Goal: Obtain resource: Obtain resource

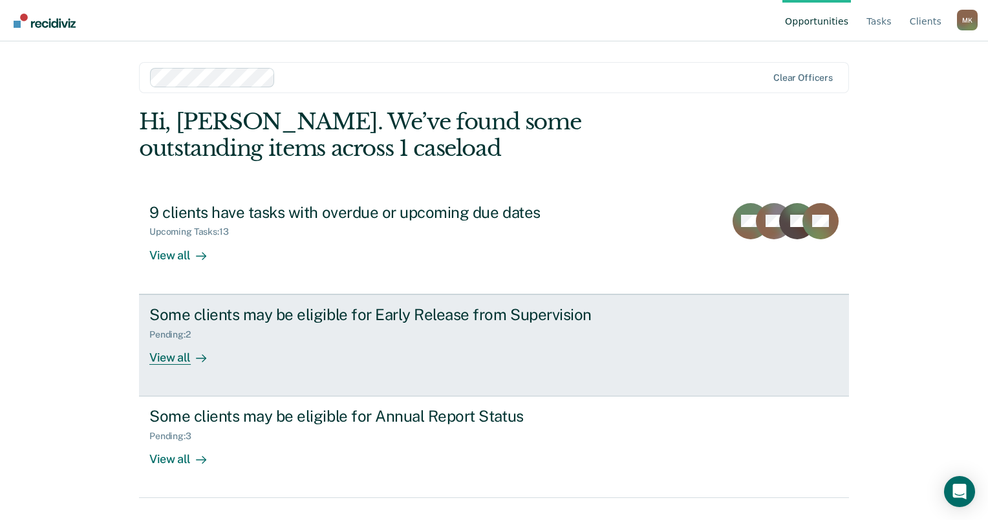
click at [169, 359] on div "View all" at bounding box center [185, 352] width 72 height 25
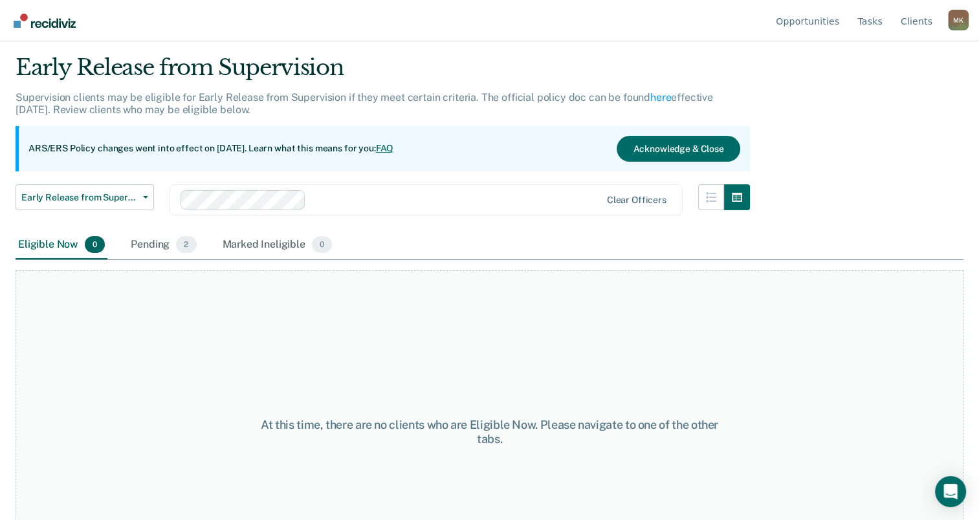
scroll to position [65, 0]
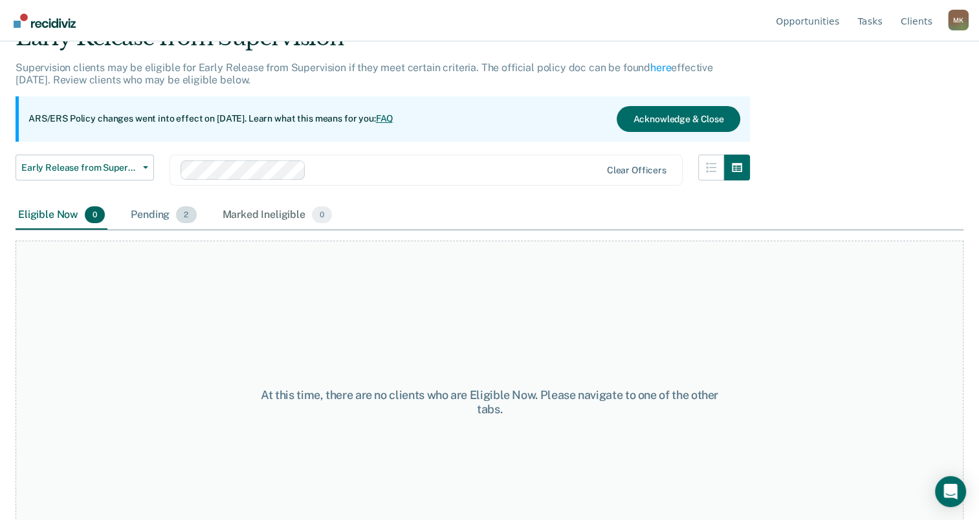
click at [179, 221] on span "2" at bounding box center [186, 214] width 20 height 17
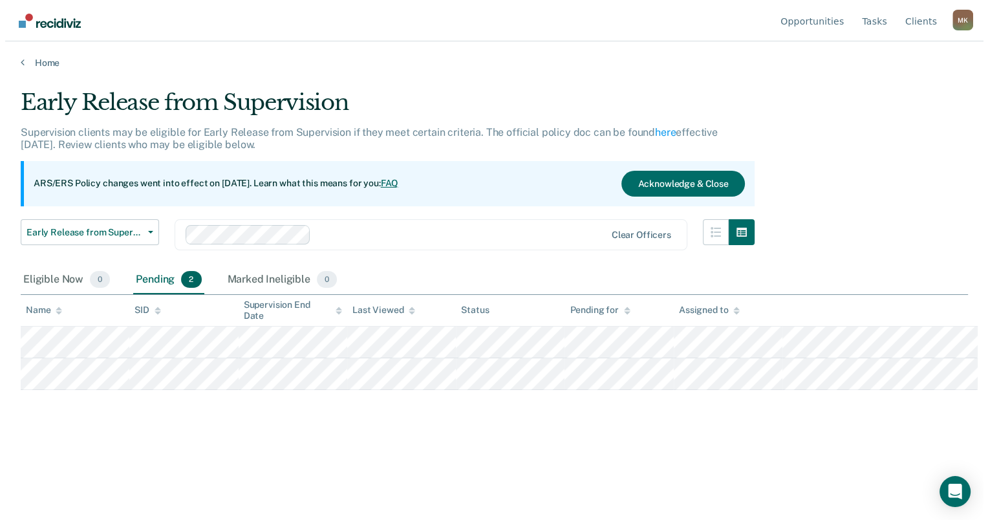
scroll to position [0, 0]
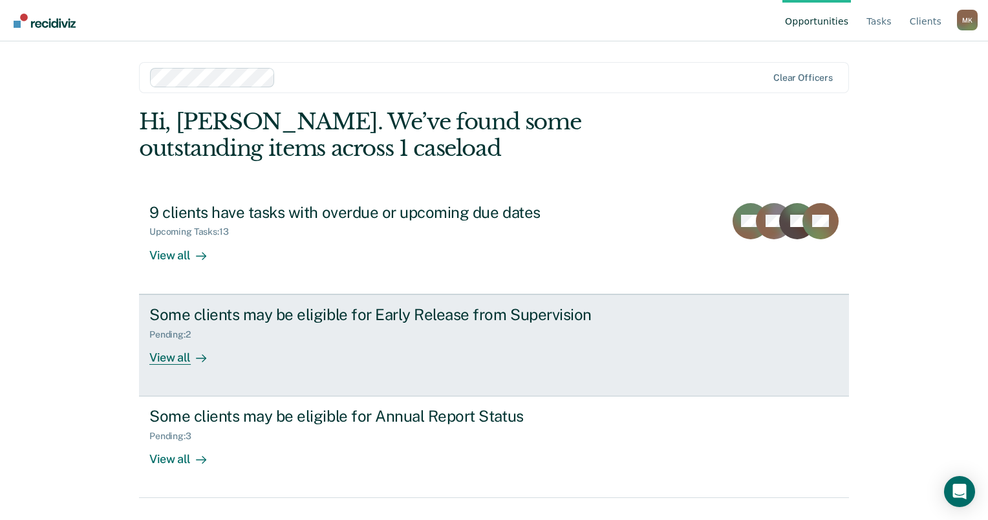
click at [166, 360] on div "View all" at bounding box center [185, 352] width 72 height 25
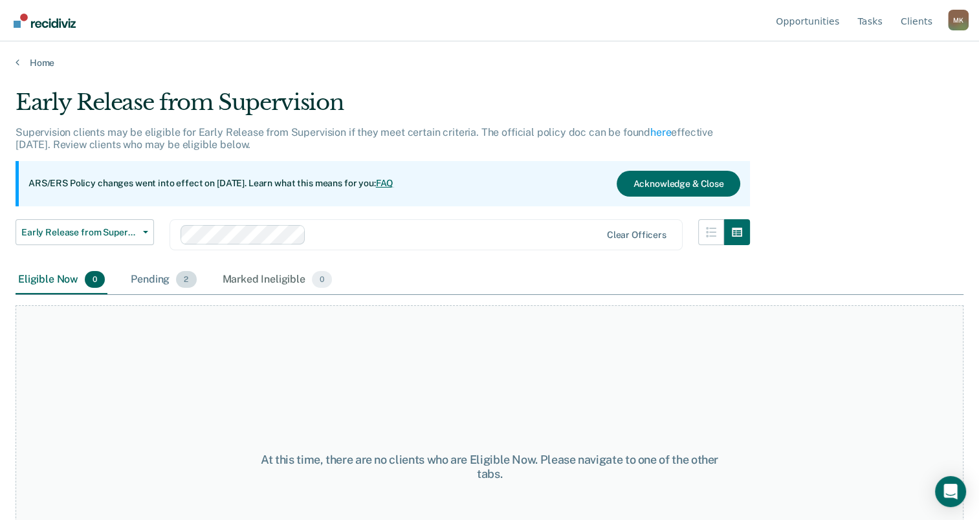
click at [142, 281] on div "Pending 2" at bounding box center [163, 280] width 71 height 28
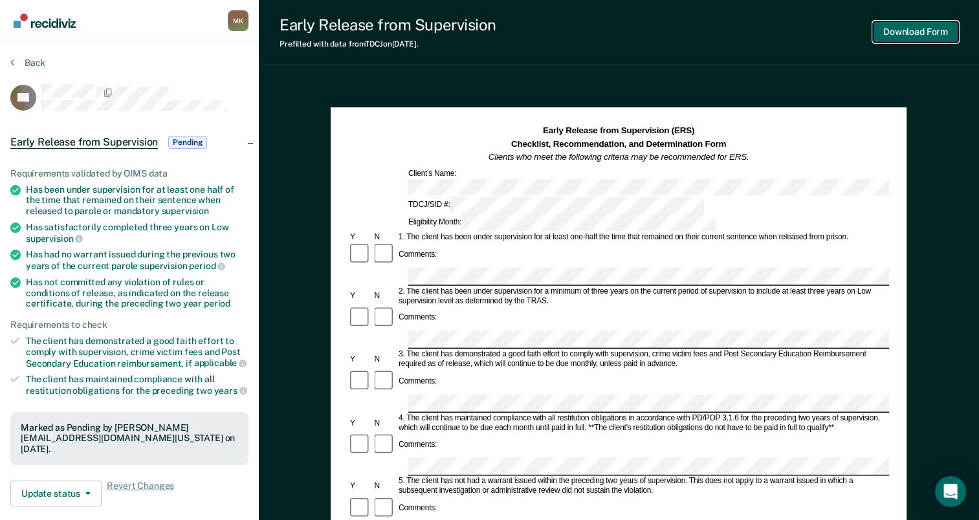
click at [906, 35] on button "Download Form" at bounding box center [915, 31] width 85 height 21
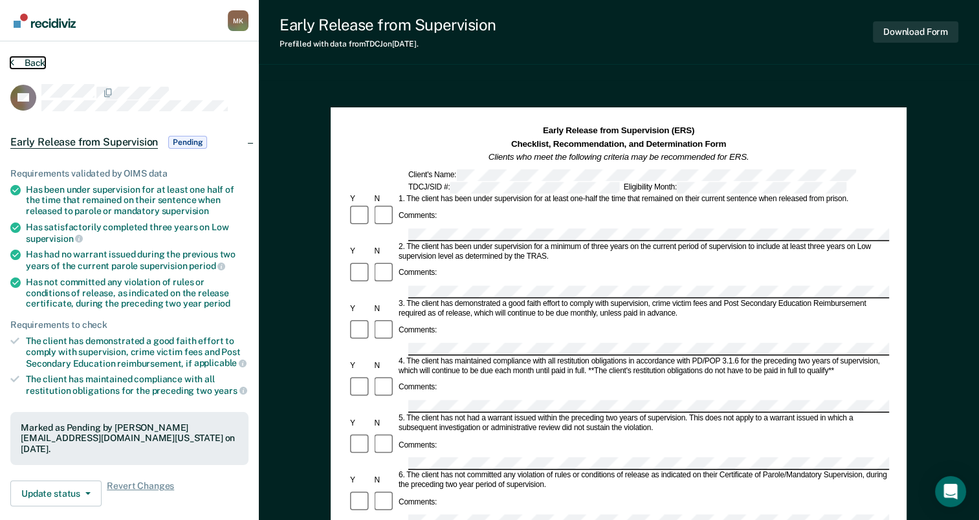
click at [11, 65] on icon at bounding box center [12, 62] width 4 height 10
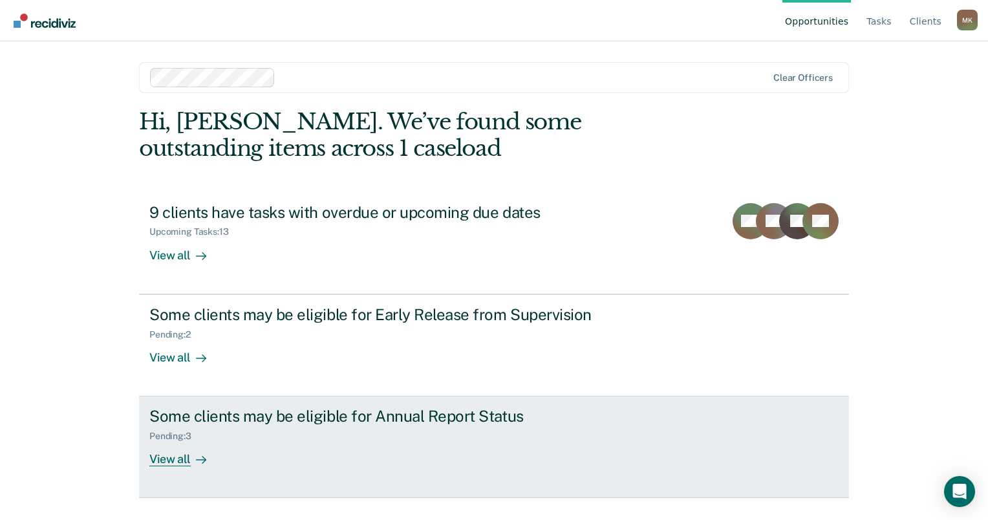
click at [350, 419] on div "Some clients may be eligible for Annual Report Status" at bounding box center [376, 416] width 454 height 19
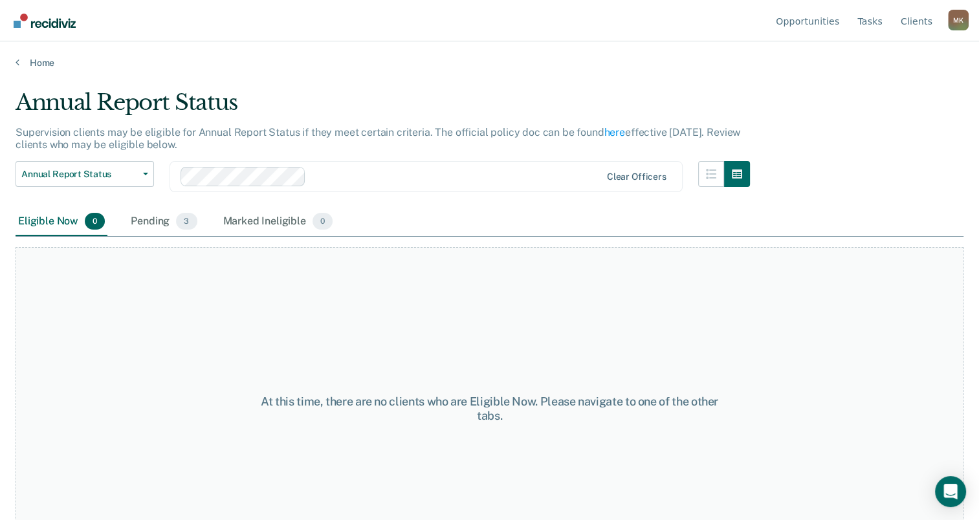
scroll to position [49, 0]
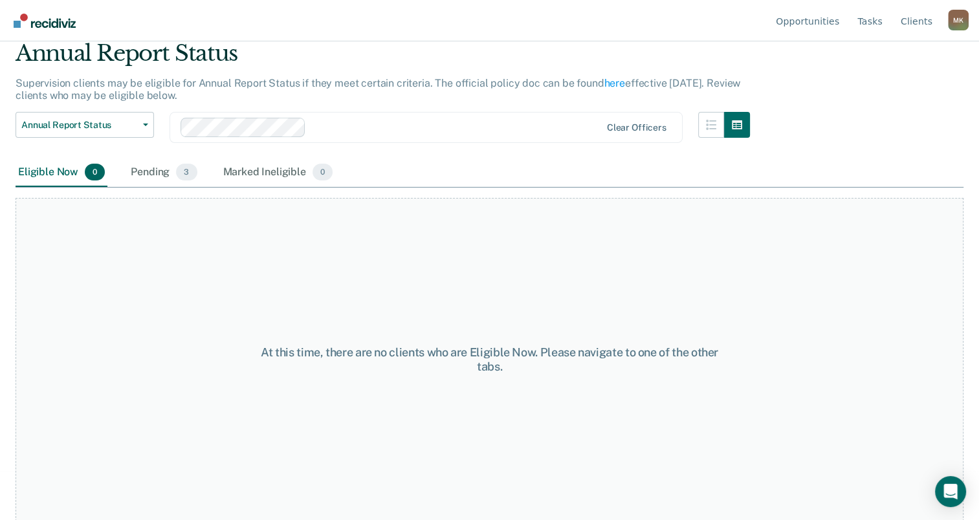
drag, startPoint x: 150, startPoint y: 166, endPoint x: 185, endPoint y: 189, distance: 42.0
click at [150, 166] on div "Pending 3" at bounding box center [163, 172] width 71 height 28
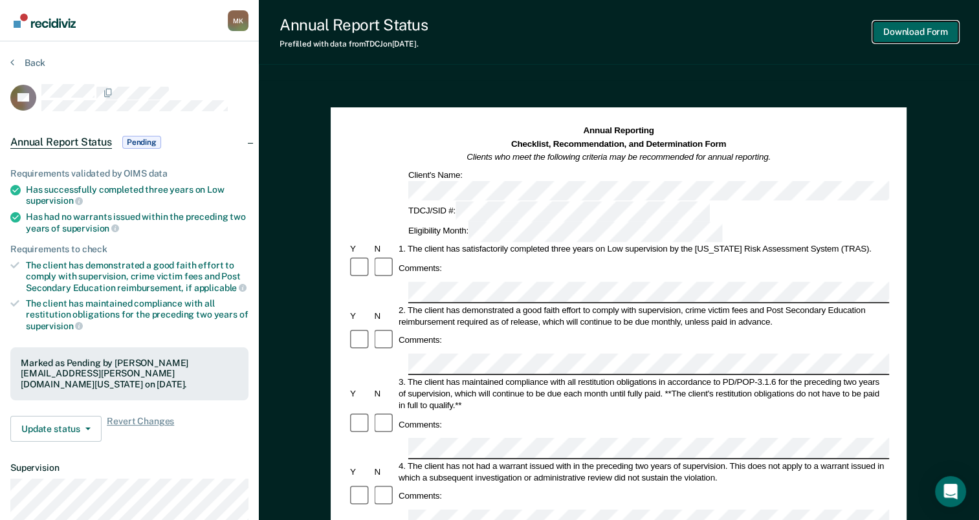
click at [911, 33] on button "Download Form" at bounding box center [915, 31] width 85 height 21
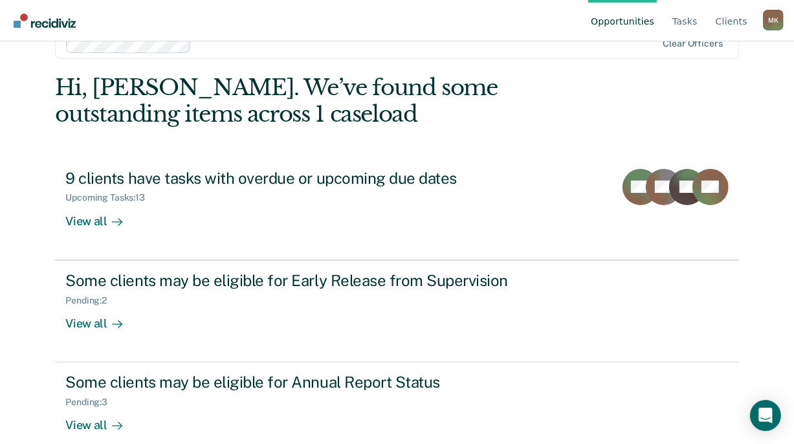
scroll to position [54, 0]
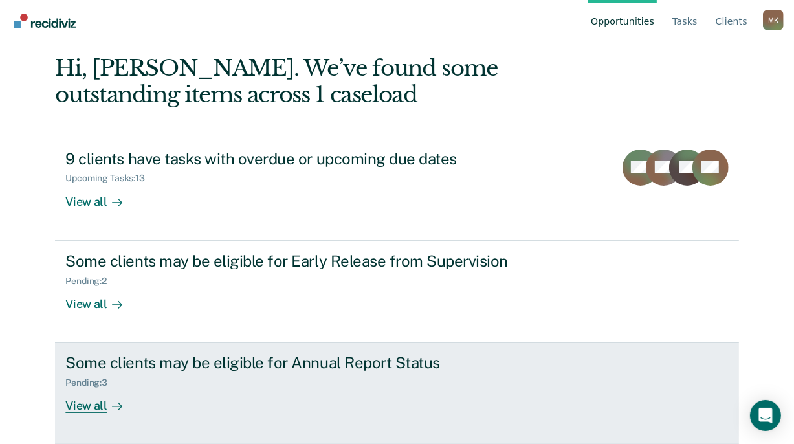
click at [309, 359] on div "Some clients may be eligible for Annual Report Status" at bounding box center [292, 362] width 454 height 19
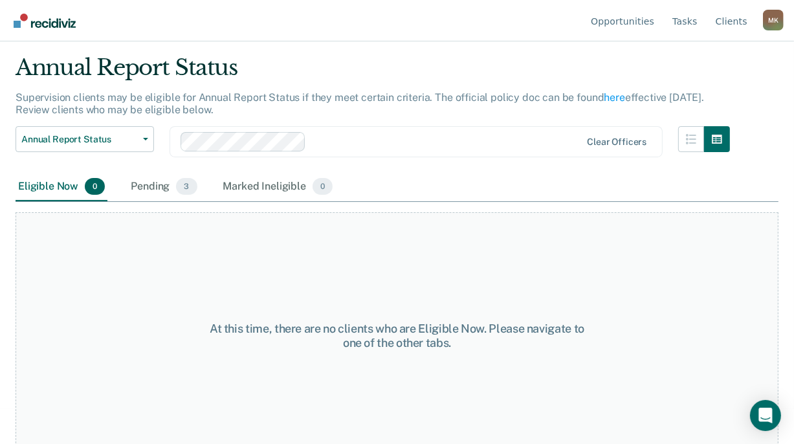
scroll to position [49, 0]
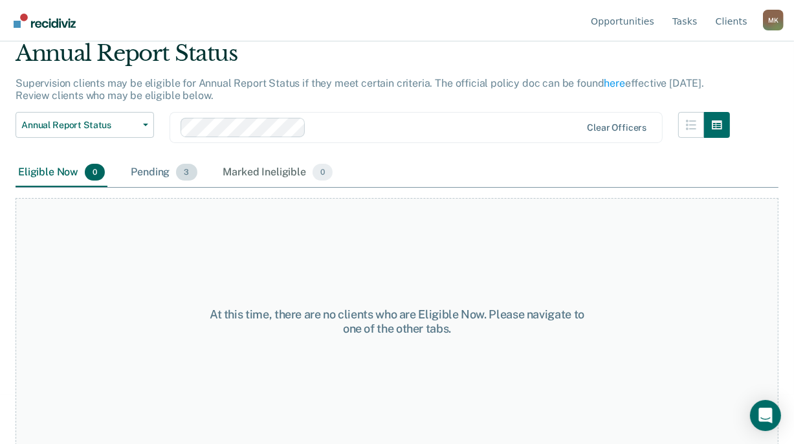
click at [176, 174] on span "3" at bounding box center [186, 172] width 21 height 17
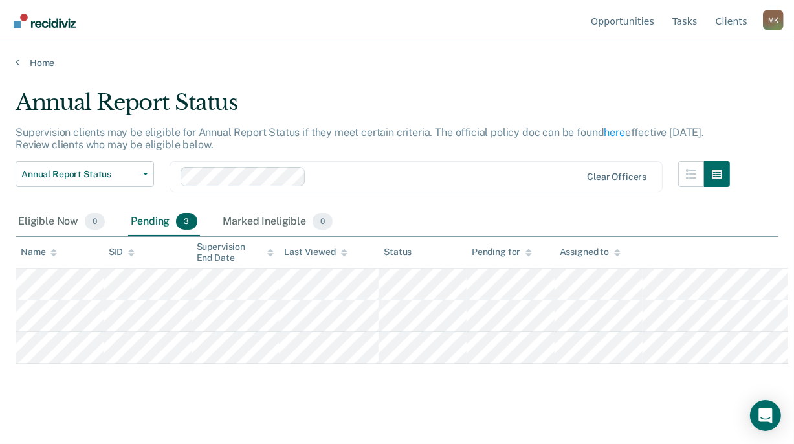
scroll to position [0, 0]
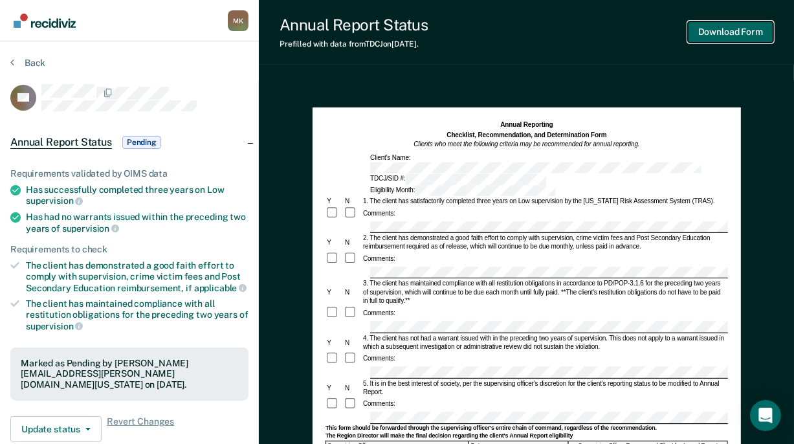
click at [733, 37] on button "Download Form" at bounding box center [730, 31] width 85 height 21
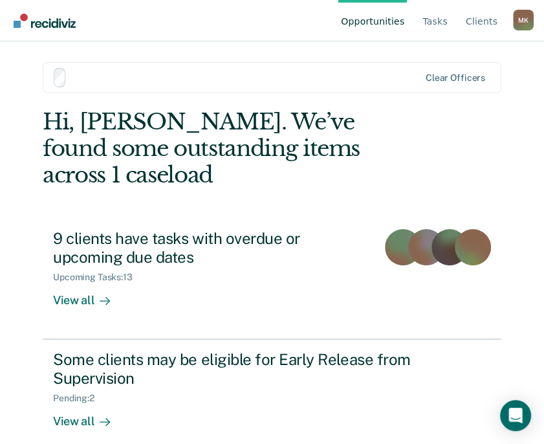
scroll to position [27, 0]
